Goal: Task Accomplishment & Management: Use online tool/utility

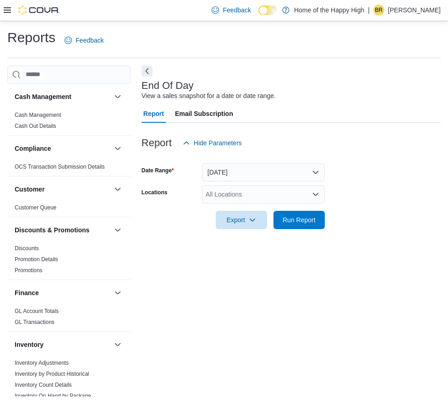
click at [248, 195] on div "All Locations" at bounding box center [263, 194] width 123 height 18
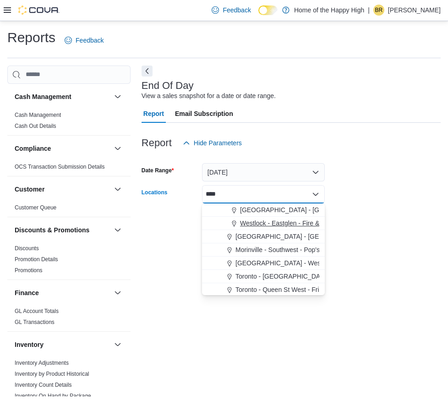
type input "****"
click at [273, 225] on span "Westlock - Eastglen - Fire & Flower" at bounding box center [290, 222] width 100 height 9
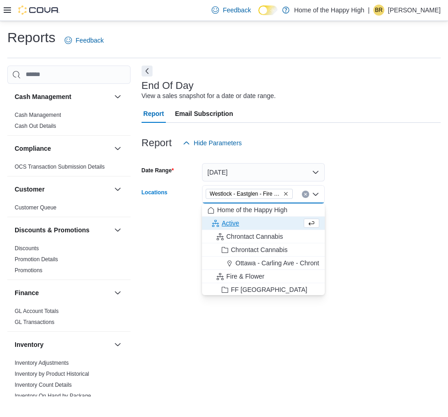
click at [383, 186] on form "Date Range [DATE] Locations [GEOGRAPHIC_DATA] - [GEOGRAPHIC_DATA] - Fire & Flow…" at bounding box center [291, 190] width 299 height 77
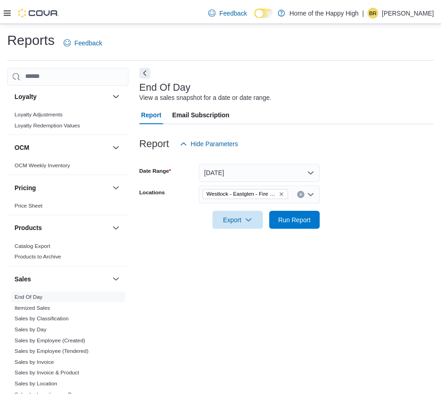
scroll to position [504, 0]
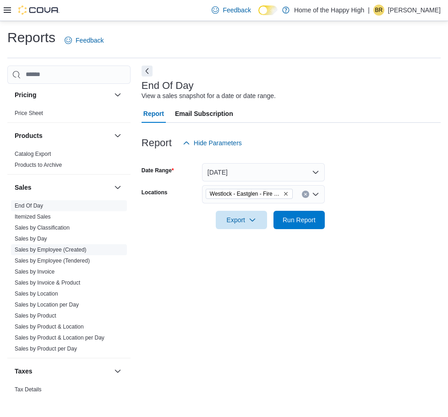
click at [59, 254] on span "Sales by Employee (Created)" at bounding box center [69, 249] width 116 height 11
click at [61, 247] on link "Sales by Employee (Created)" at bounding box center [51, 249] width 72 height 6
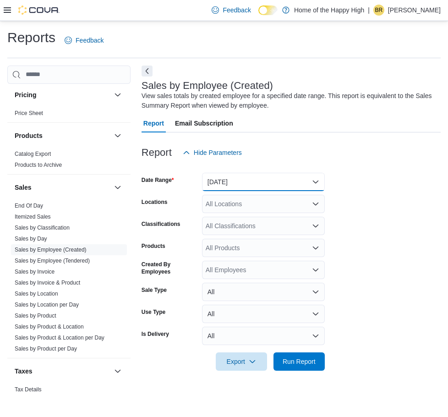
drag, startPoint x: 303, startPoint y: 184, endPoint x: 300, endPoint y: 190, distance: 7.0
click at [303, 186] on button "[DATE]" at bounding box center [263, 182] width 123 height 18
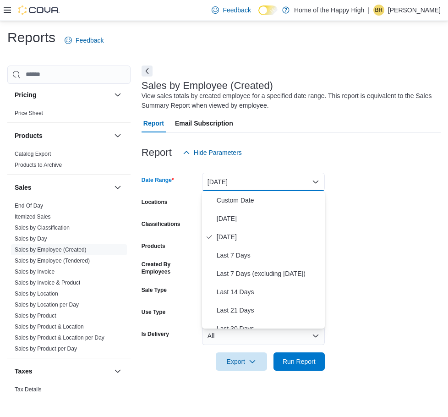
drag, startPoint x: 338, startPoint y: 181, endPoint x: 367, endPoint y: 178, distance: 29.5
click at [339, 181] on form "Date Range [DATE] Locations All Locations Classifications All Classifications P…" at bounding box center [291, 266] width 299 height 209
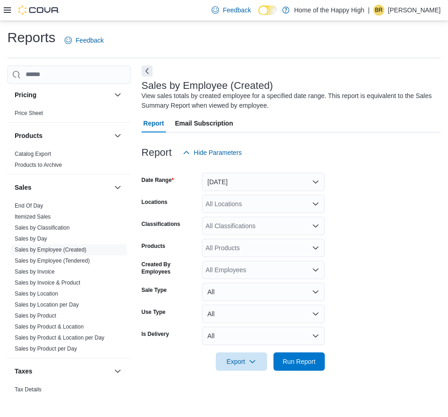
click at [251, 207] on div "All Locations" at bounding box center [263, 204] width 123 height 18
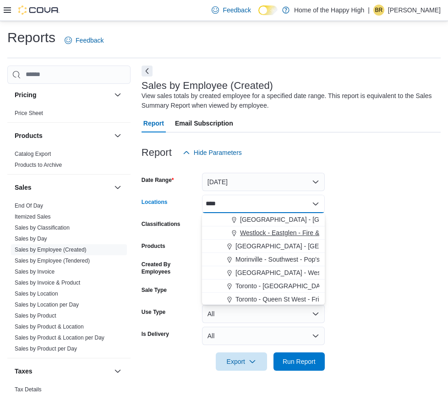
type input "****"
click at [288, 237] on button "Westlock - Eastglen - Fire & Flower" at bounding box center [263, 232] width 123 height 13
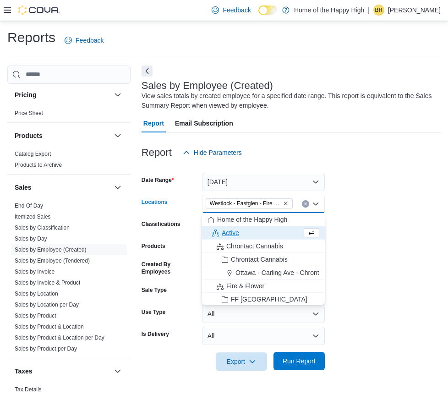
click at [308, 360] on span "Run Report" at bounding box center [299, 360] width 33 height 9
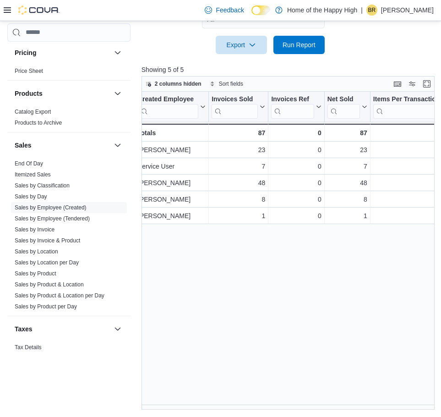
scroll to position [0, 9]
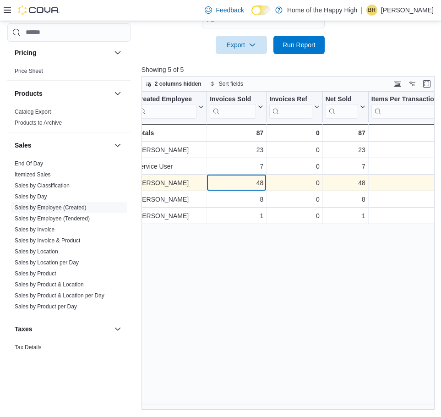
click at [221, 183] on div "48" at bounding box center [237, 182] width 54 height 11
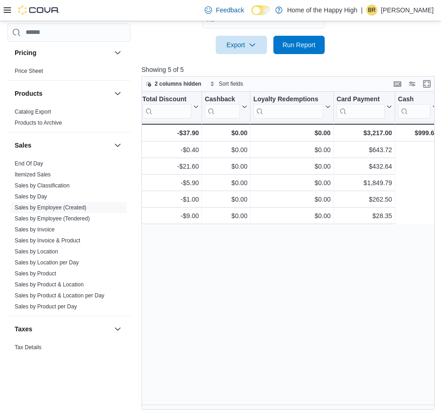
scroll to position [0, 0]
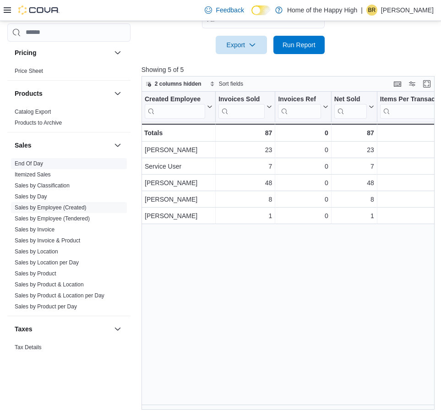
click at [47, 161] on span "End Of Day" at bounding box center [69, 163] width 116 height 11
drag, startPoint x: 28, startPoint y: 157, endPoint x: 27, endPoint y: 162, distance: 5.4
click at [28, 158] on div "Sales End Of Day Itemized Sales Sales by Classification Sales by Day Sales by E…" at bounding box center [68, 223] width 123 height 184
click at [35, 161] on link "End Of Day" at bounding box center [29, 163] width 28 height 6
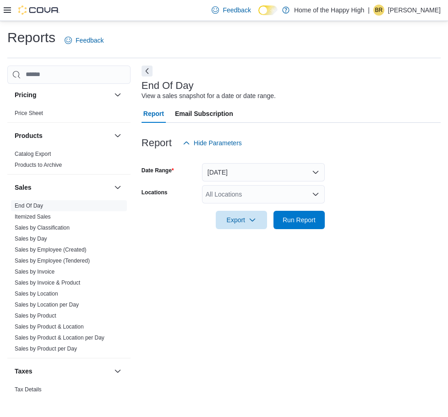
click at [231, 192] on div "All Locations" at bounding box center [263, 194] width 123 height 18
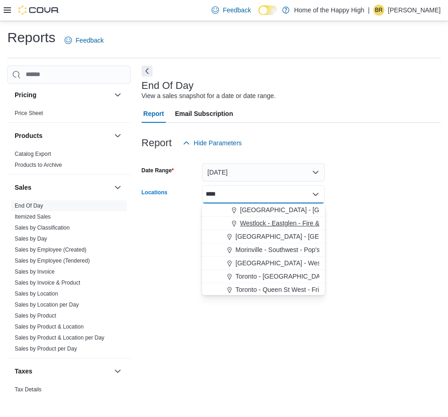
type input "****"
click at [292, 224] on span "Westlock - Eastglen - Fire & Flower" at bounding box center [290, 222] width 100 height 9
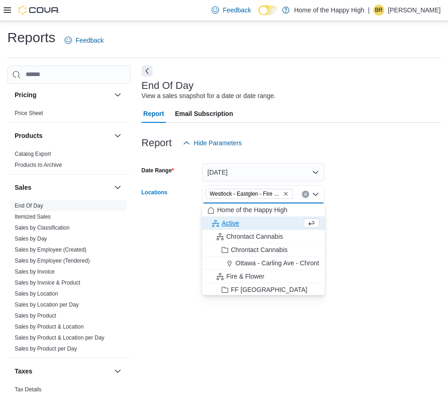
click at [413, 172] on form "Date Range [DATE] Locations [GEOGRAPHIC_DATA] - [GEOGRAPHIC_DATA] - Fire & Flow…" at bounding box center [291, 190] width 299 height 77
